Goal: Task Accomplishment & Management: Manage account settings

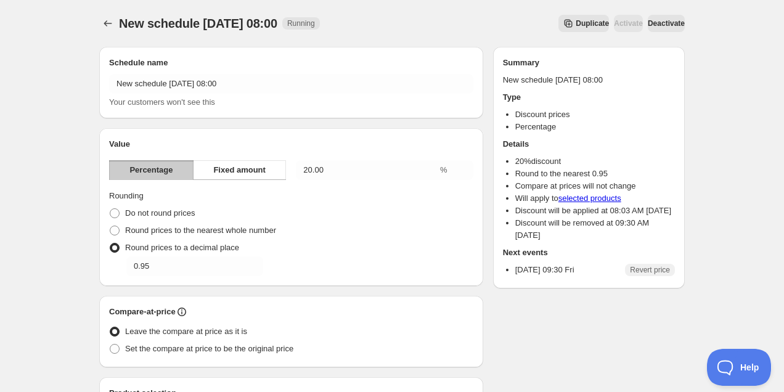
click at [665, 15] on button "Deactivate" at bounding box center [665, 23] width 37 height 17
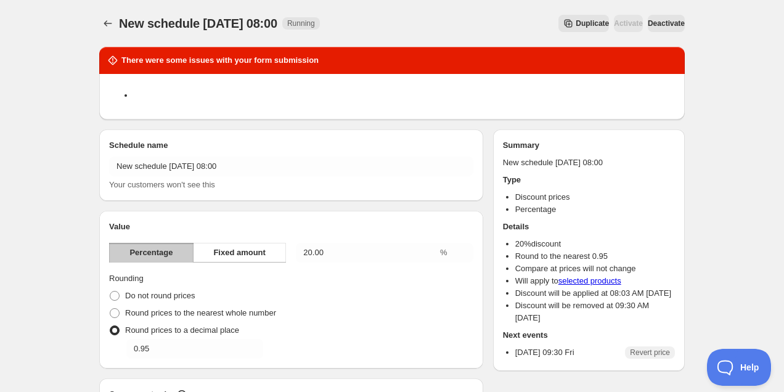
scroll to position [751, 0]
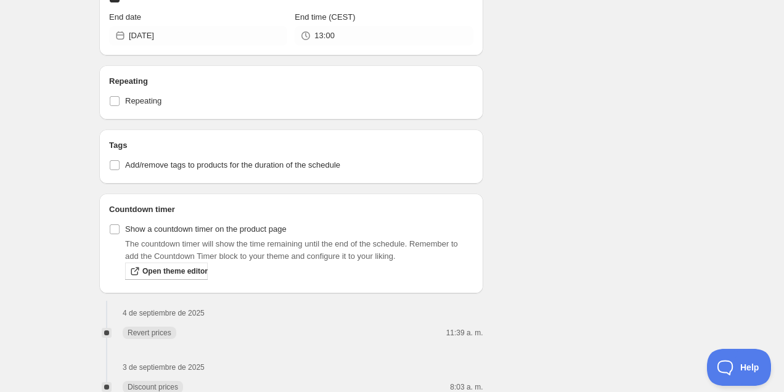
type input "2025-09-04"
type input "13:00"
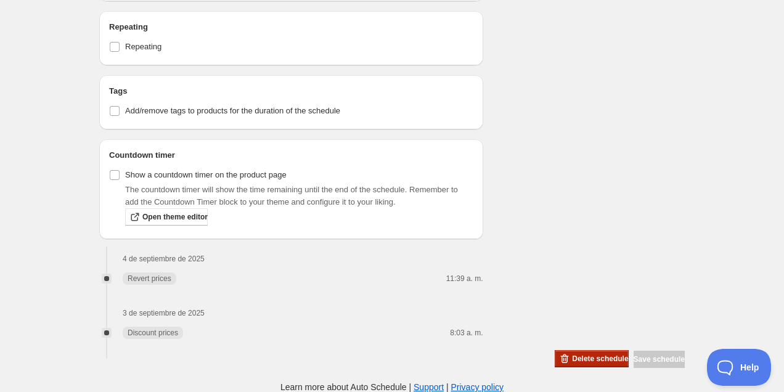
click at [574, 355] on span "Delete schedule" at bounding box center [600, 359] width 56 height 10
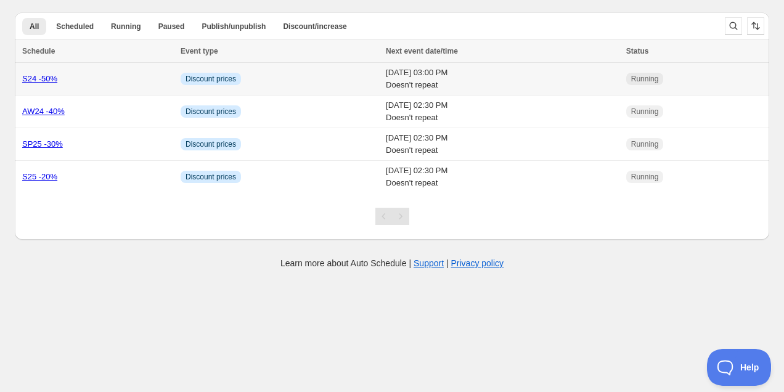
click at [97, 84] on div "S24 -50%" at bounding box center [97, 79] width 151 height 12
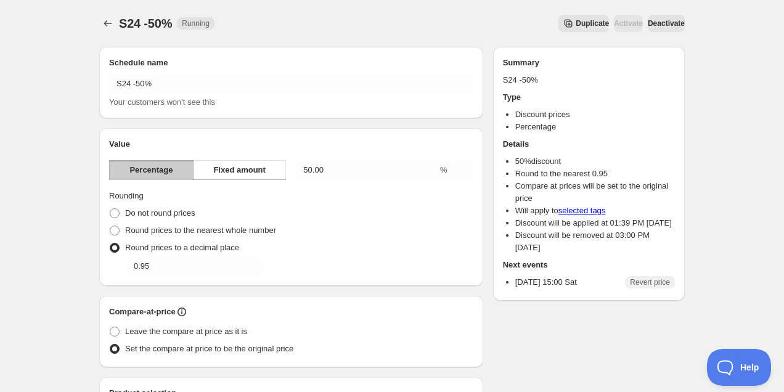
click at [647, 24] on button "Deactivate" at bounding box center [665, 23] width 37 height 17
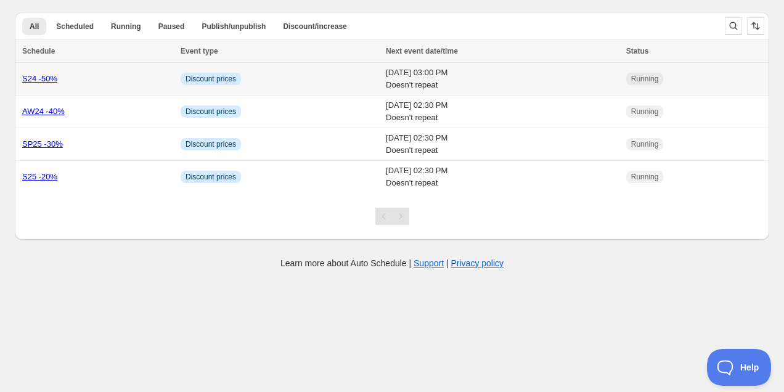
click at [277, 76] on td "Info Discount prices" at bounding box center [279, 79] width 205 height 33
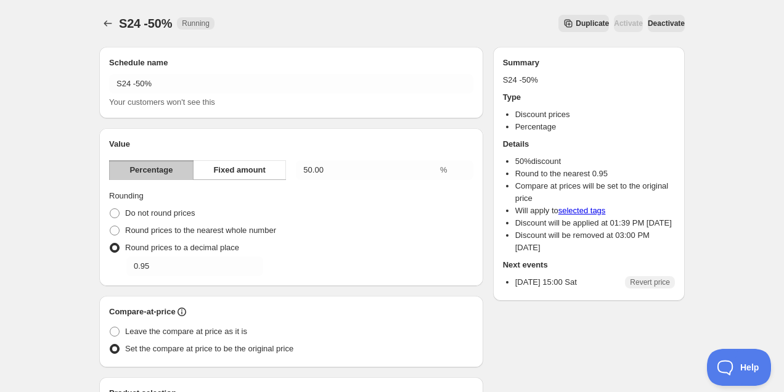
click at [655, 14] on div "S24 -50%. This page is ready S24 -50% Running Duplicate Activate Deactivate Mor…" at bounding box center [391, 23] width 585 height 47
click at [657, 25] on span "Deactivate" at bounding box center [665, 23] width 37 height 10
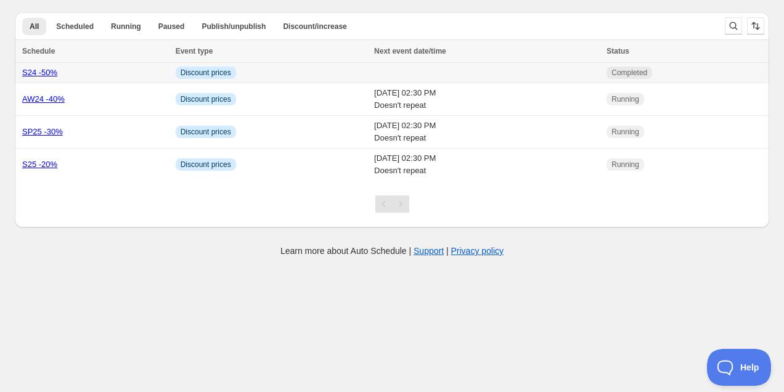
click at [291, 73] on td "Info Discount prices" at bounding box center [271, 73] width 198 height 20
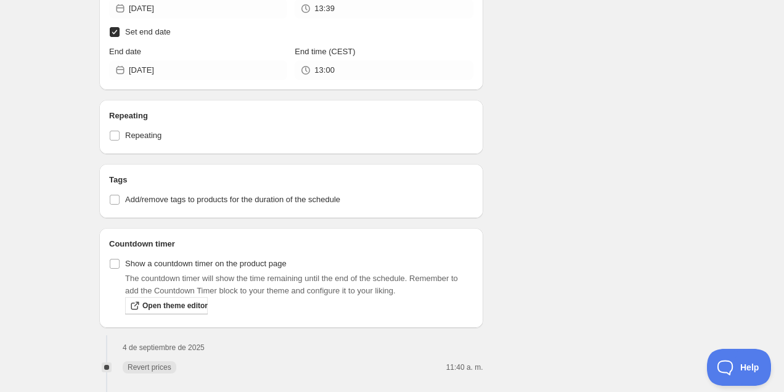
scroll to position [679, 0]
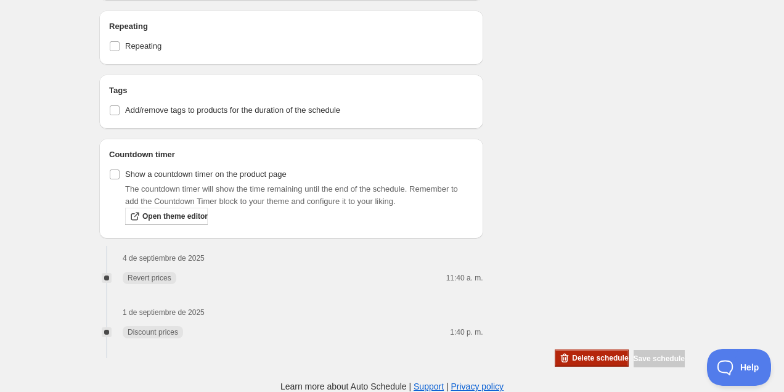
click at [576, 359] on span "Delete schedule" at bounding box center [600, 358] width 56 height 10
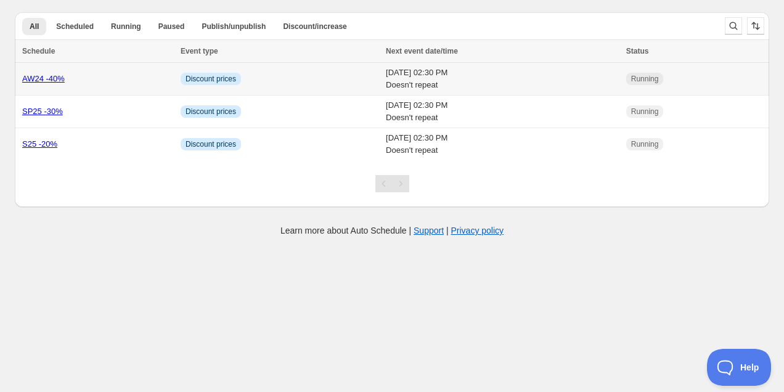
click at [291, 87] on td "Info Discount prices" at bounding box center [279, 79] width 205 height 33
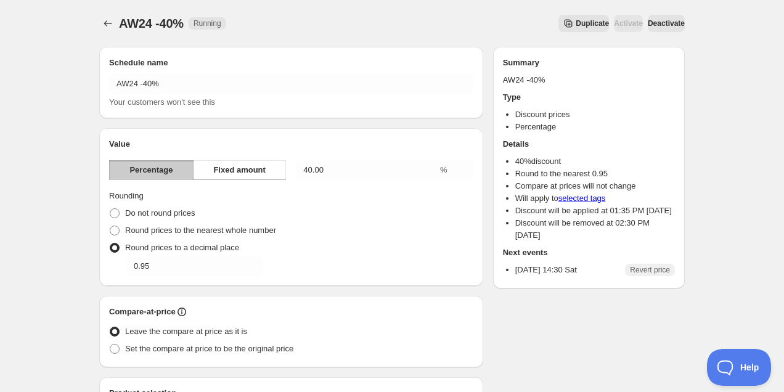
click at [658, 25] on span "Deactivate" at bounding box center [665, 23] width 37 height 10
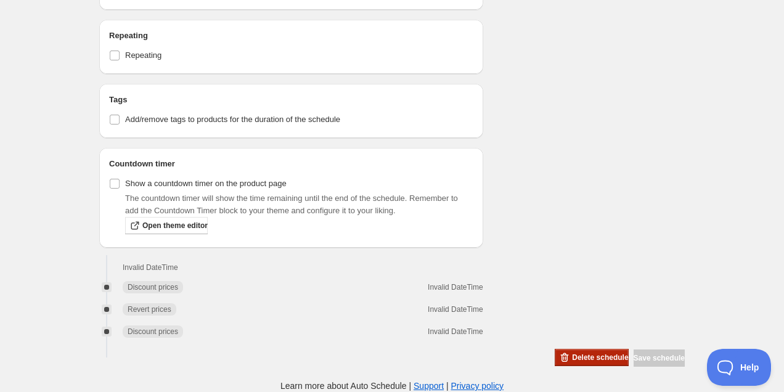
click at [572, 358] on span "Delete schedule" at bounding box center [600, 357] width 56 height 10
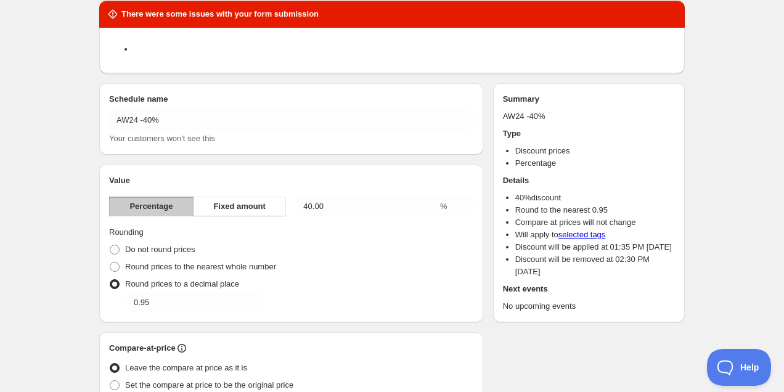
scroll to position [0, 0]
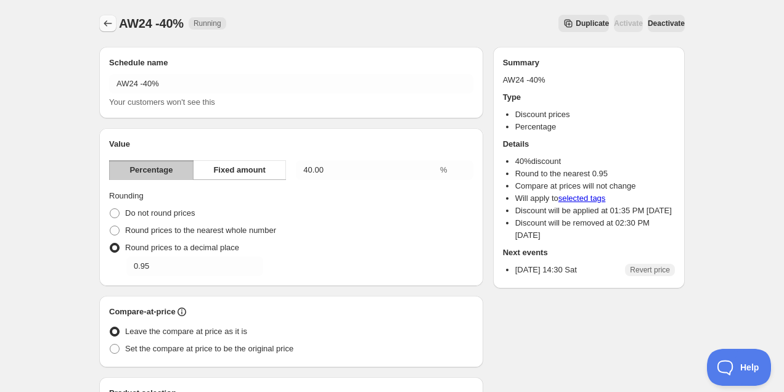
click at [109, 26] on icon "Schedules" at bounding box center [108, 23] width 12 height 12
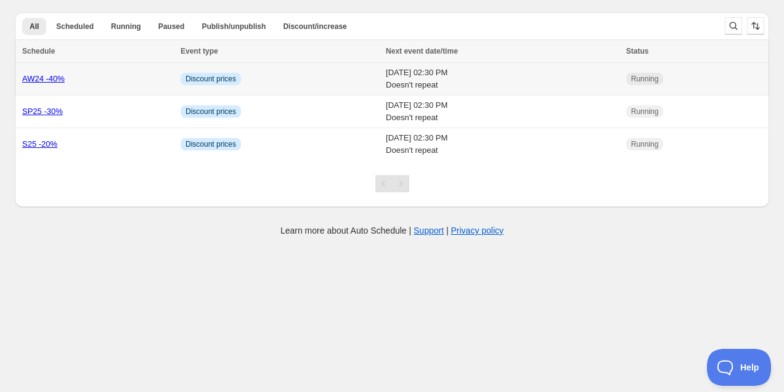
click at [293, 81] on td "Info Discount prices" at bounding box center [279, 79] width 205 height 33
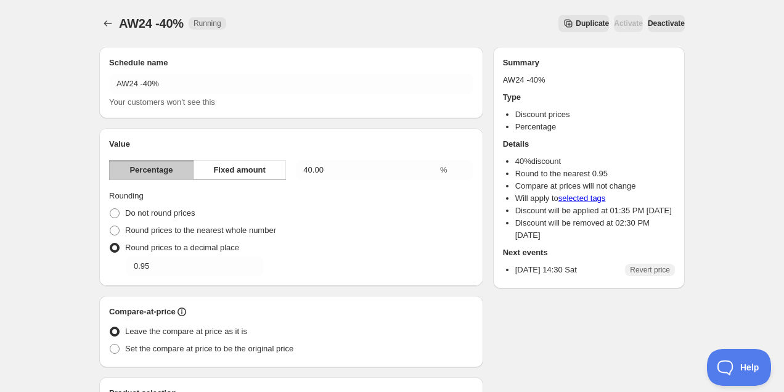
click at [665, 17] on button "Deactivate" at bounding box center [665, 23] width 37 height 17
